Goal: Task Accomplishment & Management: Manage account settings

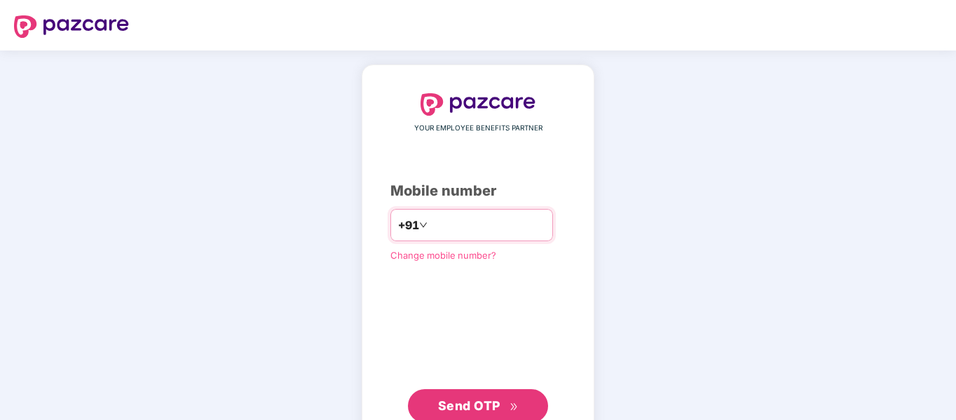
click at [506, 222] on input "number" at bounding box center [488, 225] width 115 height 22
type input "**********"
click at [483, 403] on span "Send OTP" at bounding box center [469, 405] width 62 height 15
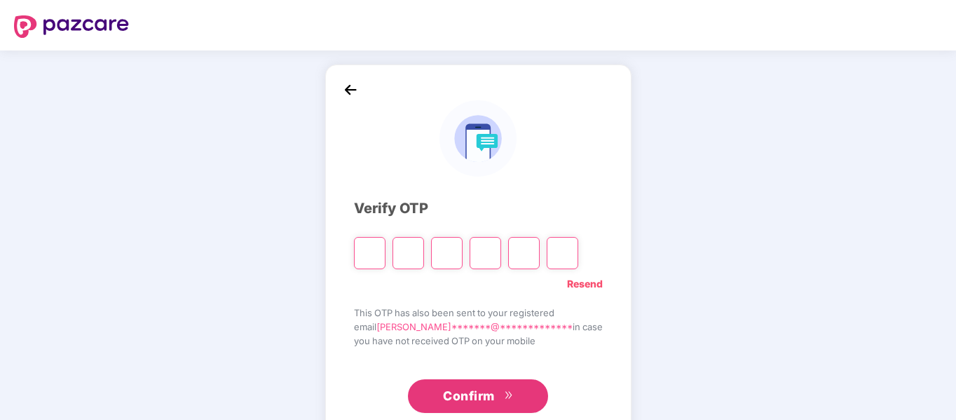
paste input "*"
type input "*"
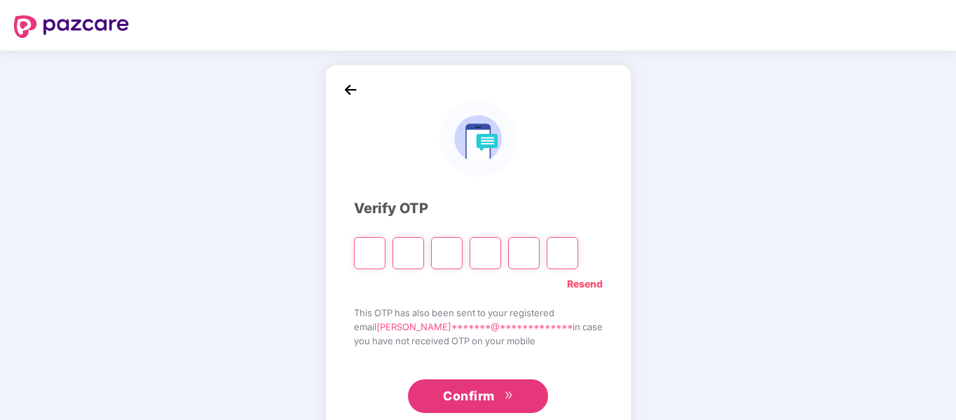
type input "*"
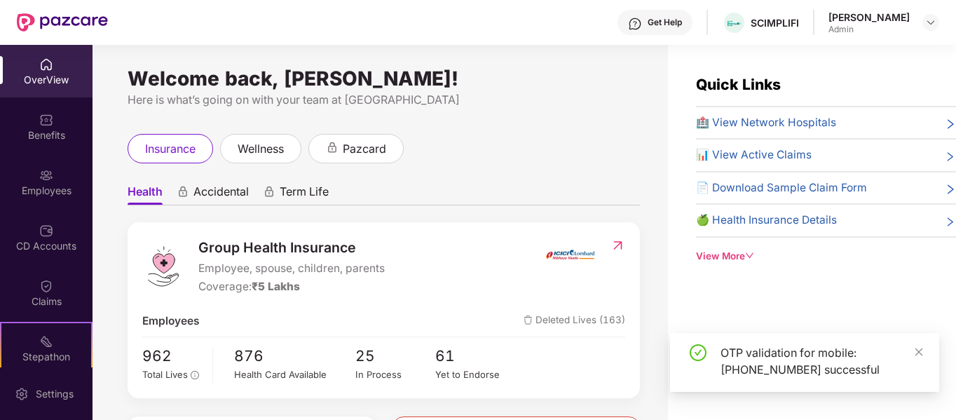
click at [914, 348] on div "OTP validation for mobile: +919740671802 successful" at bounding box center [822, 361] width 202 height 34
click at [60, 191] on div "Employees" at bounding box center [46, 191] width 93 height 14
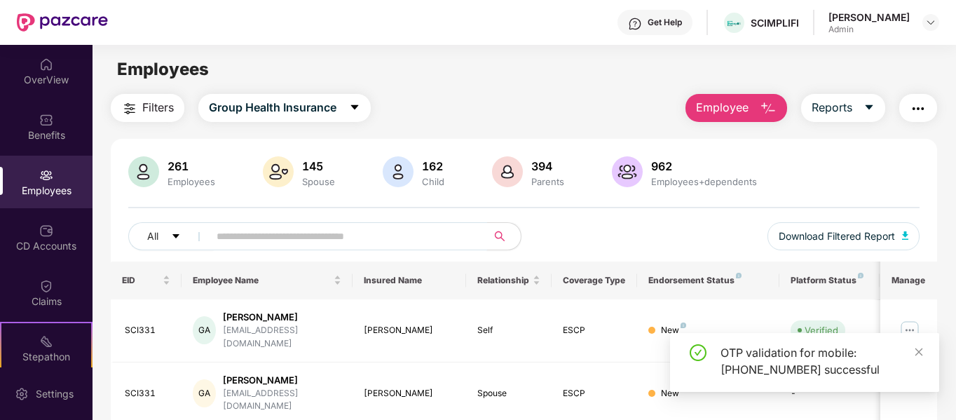
click at [299, 241] on input "text" at bounding box center [343, 236] width 252 height 21
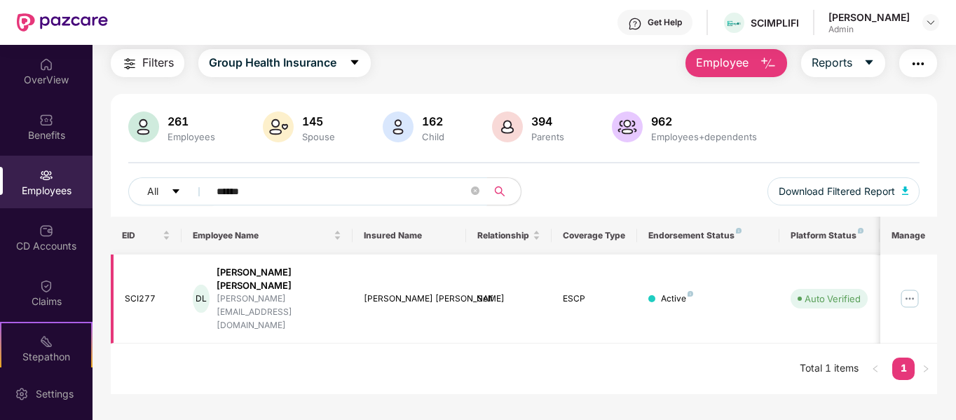
type input "******"
click at [909, 287] on img at bounding box center [910, 298] width 22 height 22
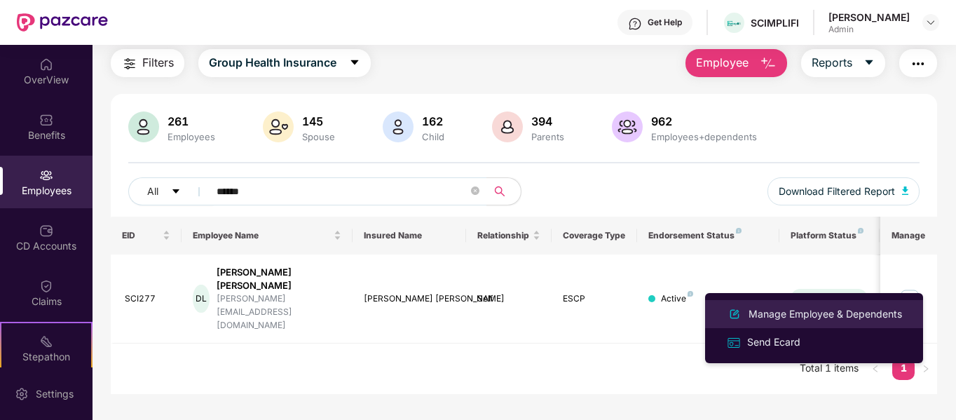
click at [827, 313] on div "Manage Employee & Dependents" at bounding box center [825, 313] width 159 height 15
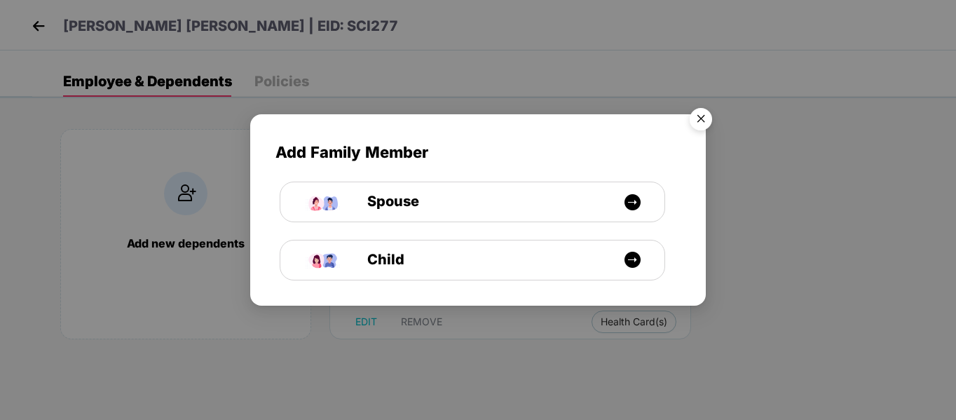
click at [699, 117] on img "Close" at bounding box center [701, 121] width 39 height 39
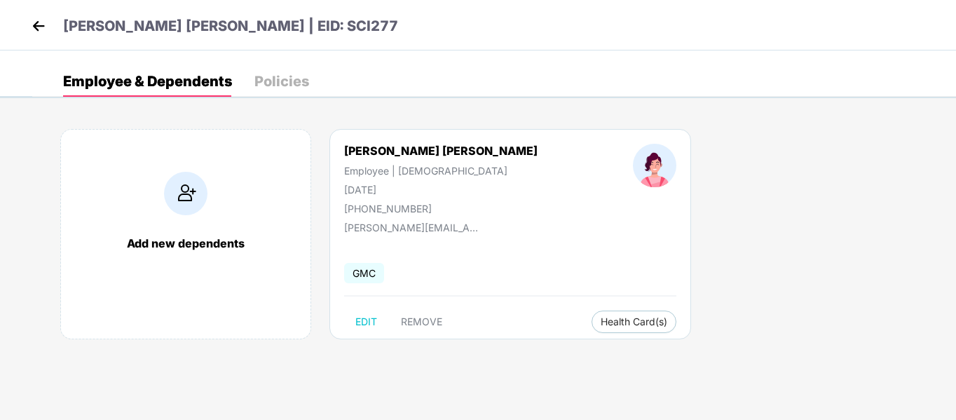
click at [190, 285] on div "Add new dependents" at bounding box center [185, 234] width 251 height 210
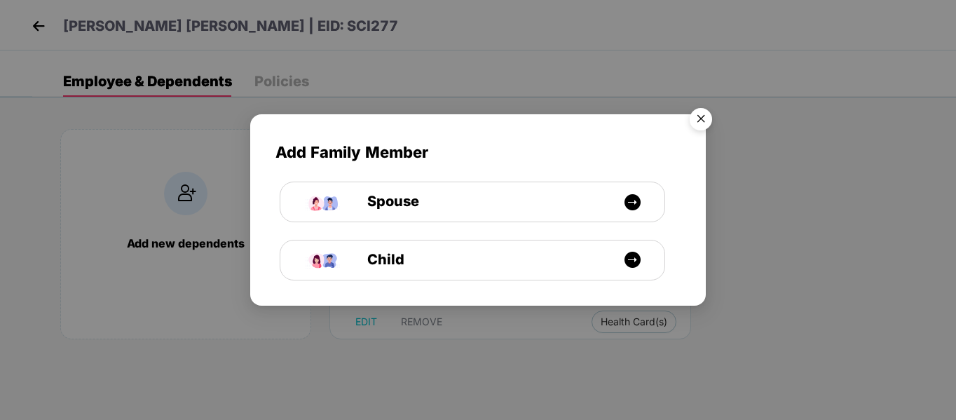
click at [703, 114] on img "Close" at bounding box center [701, 121] width 39 height 39
